Goal: Transaction & Acquisition: Purchase product/service

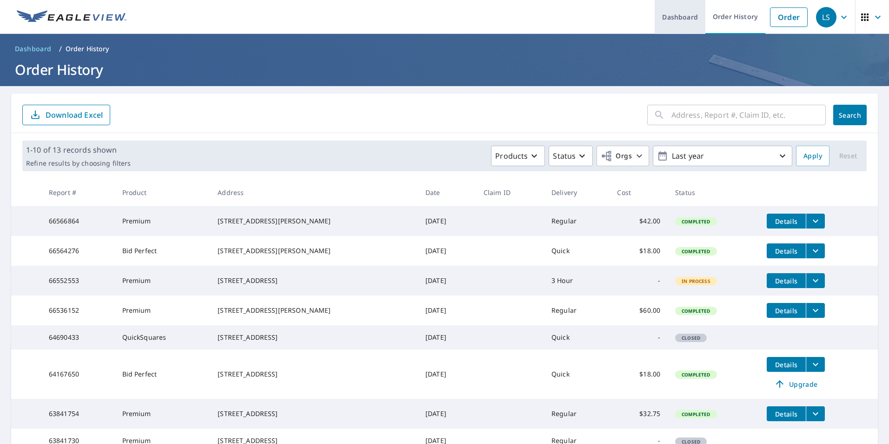
click at [672, 20] on link "Dashboard" at bounding box center [680, 17] width 51 height 34
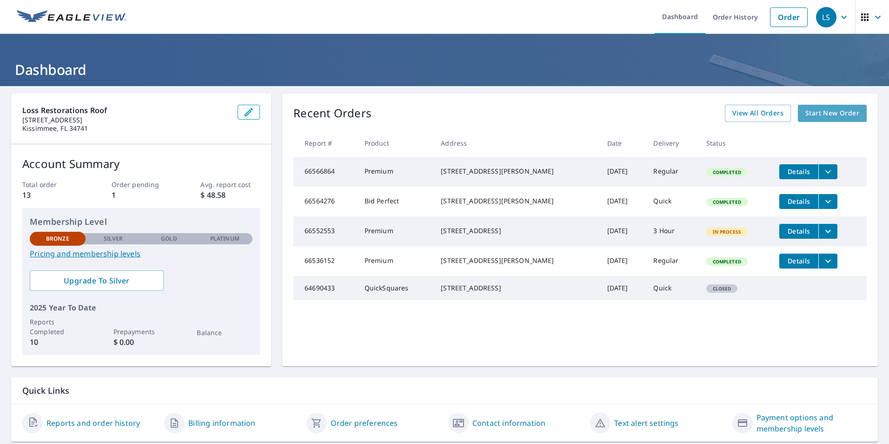
click at [812, 116] on span "Start New Order" at bounding box center [833, 113] width 54 height 12
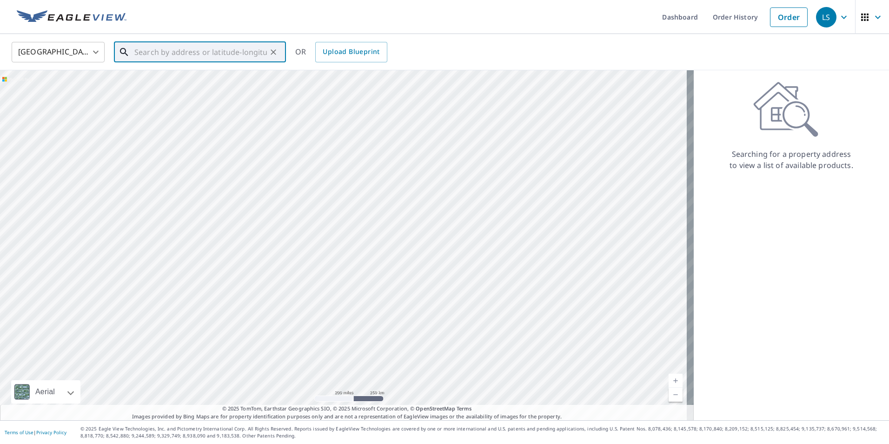
click at [145, 53] on input "text" at bounding box center [200, 52] width 133 height 26
paste input "[STREET_ADDRESS][US_STATE]"
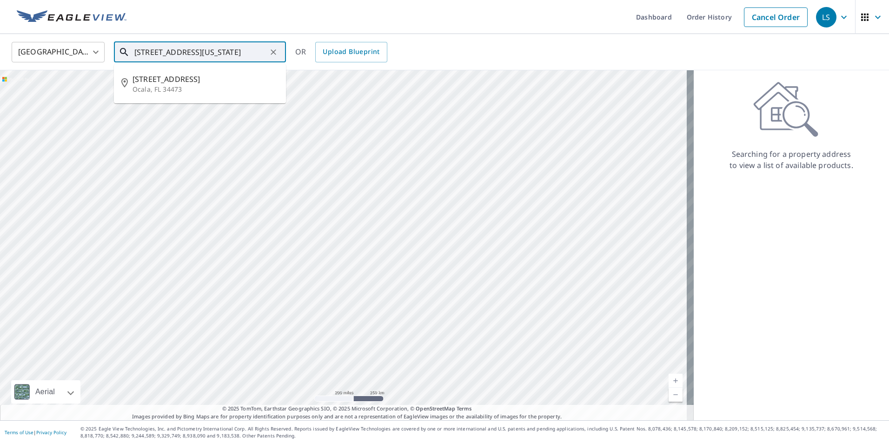
scroll to position [0, 27]
drag, startPoint x: 249, startPoint y: 51, endPoint x: 278, endPoint y: 55, distance: 29.1
click at [278, 55] on div "[STREET_ADDRESS][US_STATE] ​" at bounding box center [200, 52] width 172 height 20
click at [195, 83] on span "[STREET_ADDRESS]" at bounding box center [206, 78] width 146 height 11
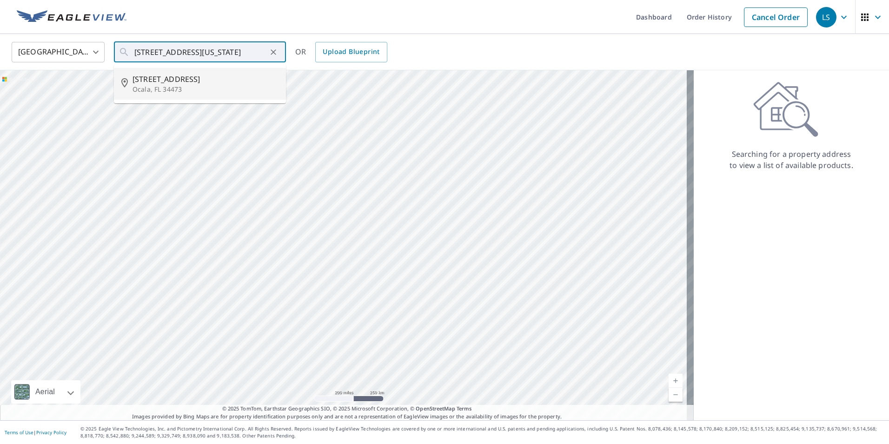
type input "[STREET_ADDRESS]"
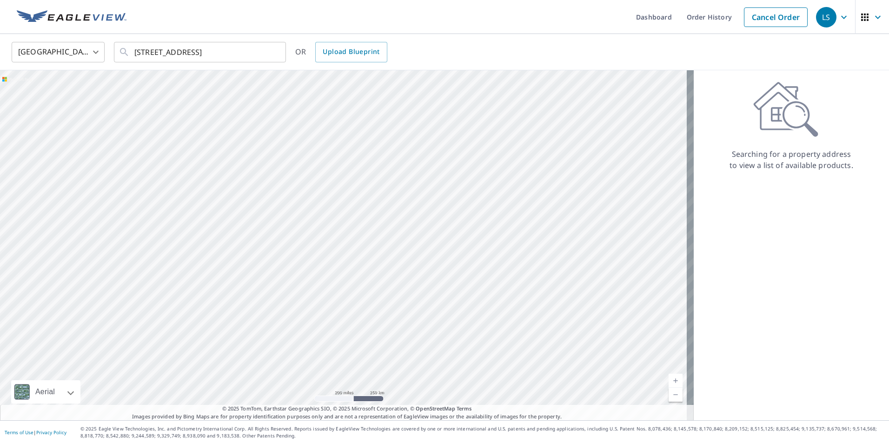
scroll to position [0, 0]
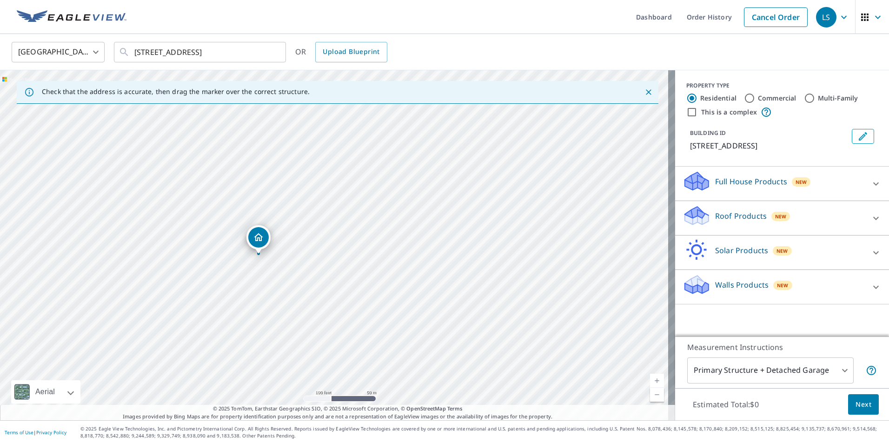
drag, startPoint x: 396, startPoint y: 220, endPoint x: 407, endPoint y: 164, distance: 57.4
click at [407, 164] on div "[STREET_ADDRESS]" at bounding box center [337, 245] width 675 height 350
drag, startPoint x: 371, startPoint y: 201, endPoint x: 409, endPoint y: 152, distance: 62.0
click at [409, 152] on div "[STREET_ADDRESS]" at bounding box center [337, 245] width 675 height 350
drag, startPoint x: 238, startPoint y: 273, endPoint x: 327, endPoint y: 223, distance: 102.1
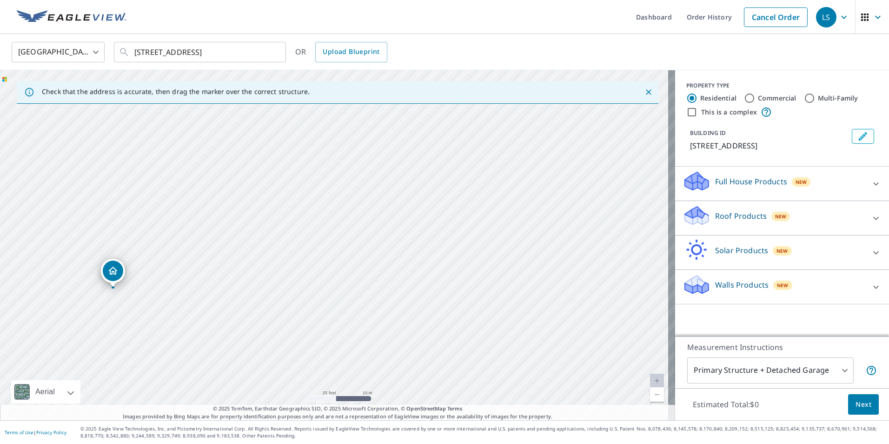
click at [327, 223] on div "[STREET_ADDRESS]" at bounding box center [337, 245] width 675 height 350
click at [744, 215] on p "Roof Products" at bounding box center [741, 215] width 52 height 11
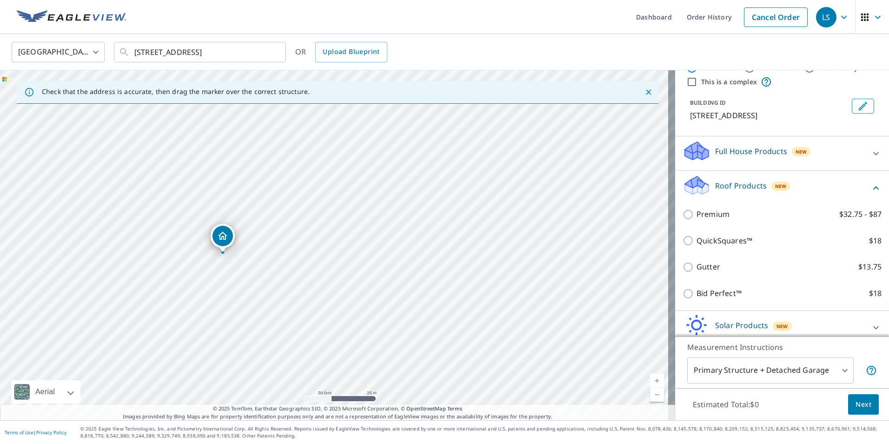
scroll to position [47, 0]
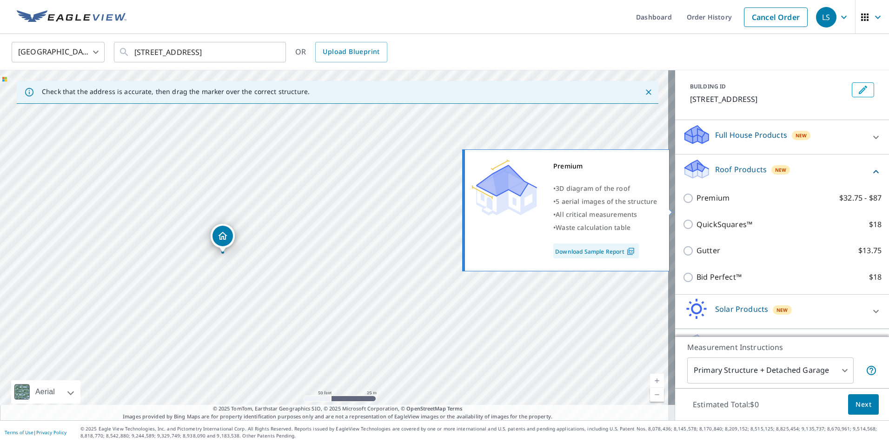
click at [683, 204] on input "Premium $32.75 - $87" at bounding box center [690, 198] width 14 height 11
checkbox input "true"
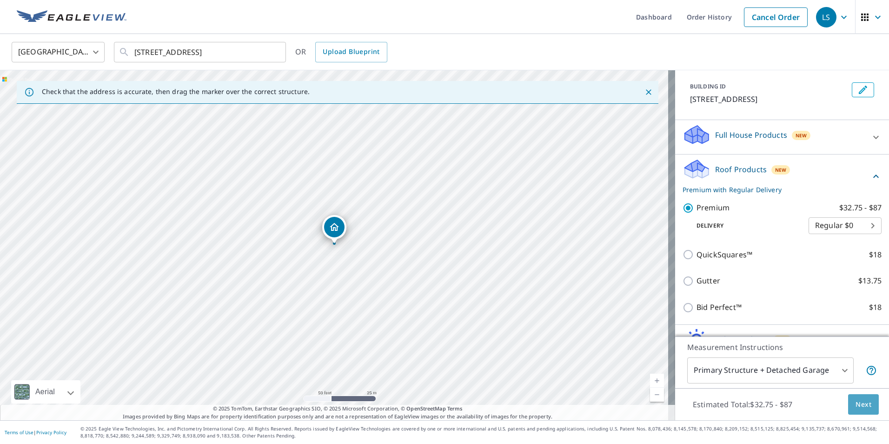
click at [848, 400] on button "Next" at bounding box center [863, 404] width 31 height 21
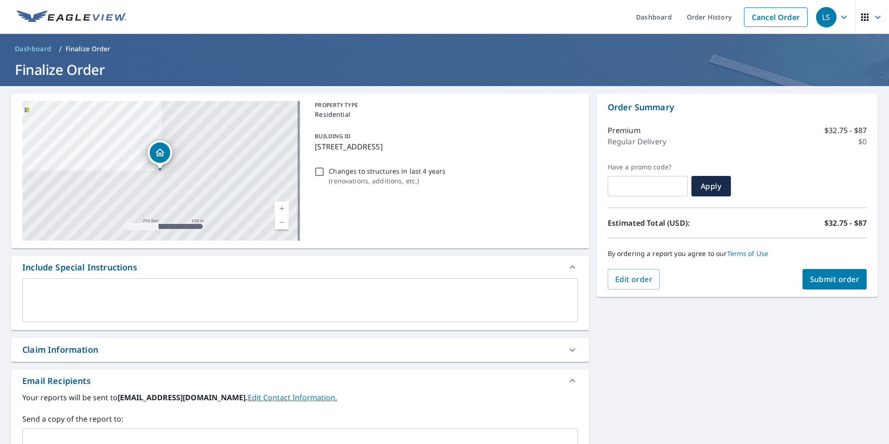
click at [821, 273] on button "Submit order" at bounding box center [835, 279] width 65 height 20
